Goal: Navigation & Orientation: Find specific page/section

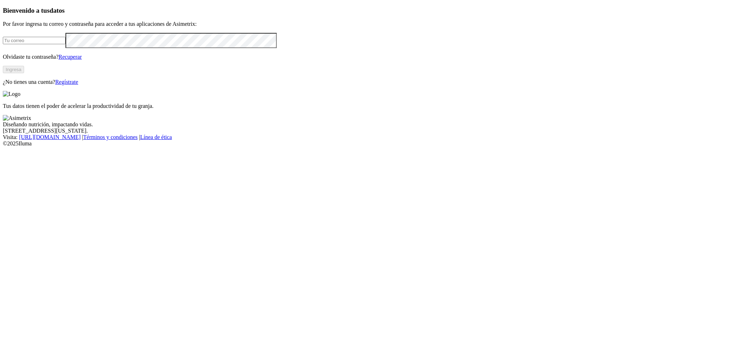
click at [65, 44] on input "email" at bounding box center [34, 40] width 63 height 7
paste input "[EMAIL_ADDRESS][DOMAIN_NAME]"
type input "[EMAIL_ADDRESS][DOMAIN_NAME]"
drag, startPoint x: 339, startPoint y: 186, endPoint x: 324, endPoint y: 188, distance: 15.0
click at [335, 109] on div "Tus datos tienen el poder de acelerar la productividad de tu granja." at bounding box center [377, 100] width 749 height 18
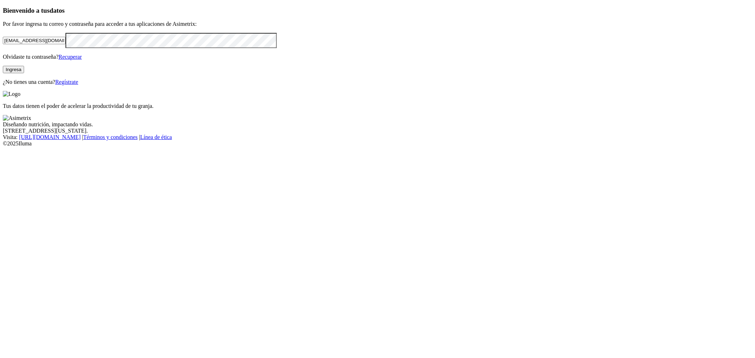
click at [24, 73] on button "Ingresa" at bounding box center [13, 69] width 21 height 7
